Goal: Task Accomplishment & Management: Manage account settings

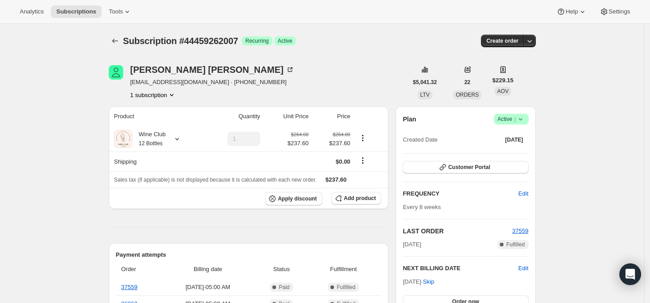
click at [521, 120] on icon at bounding box center [520, 119] width 9 height 9
click at [513, 152] on span "Cancel subscription" at bounding box center [514, 151] width 51 height 7
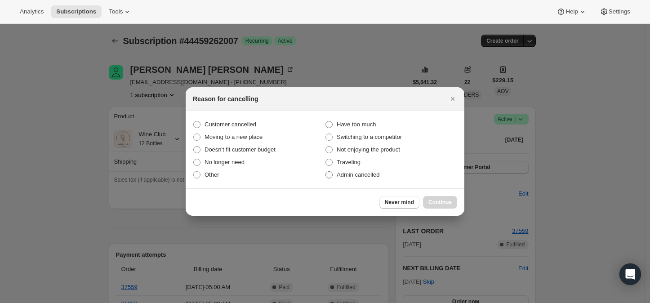
click at [333, 174] on label "Admin cancelled" at bounding box center [391, 174] width 132 height 13
click at [326, 172] on input "Admin cancelled" at bounding box center [325, 171] width 0 height 0
radio input "true"
click at [451, 204] on span "Continue" at bounding box center [439, 202] width 23 height 7
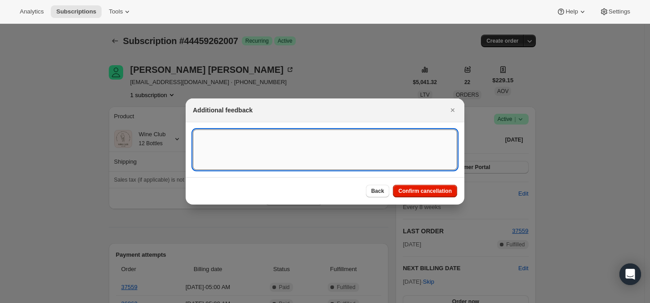
click at [247, 150] on textarea ":rbl:" at bounding box center [325, 149] width 264 height 40
type textarea "I am not home available to receive it"
click at [422, 189] on span "Confirm cancellation" at bounding box center [424, 190] width 53 height 7
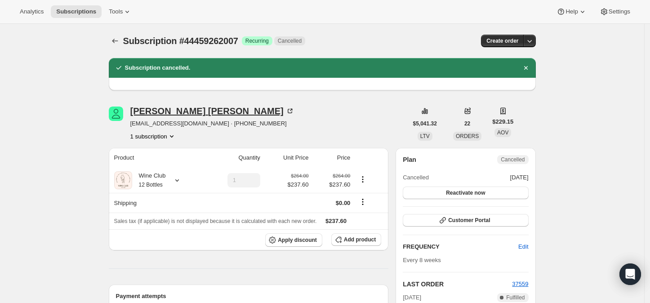
click at [287, 111] on icon at bounding box center [289, 111] width 4 height 4
